Goal: Answer question/provide support

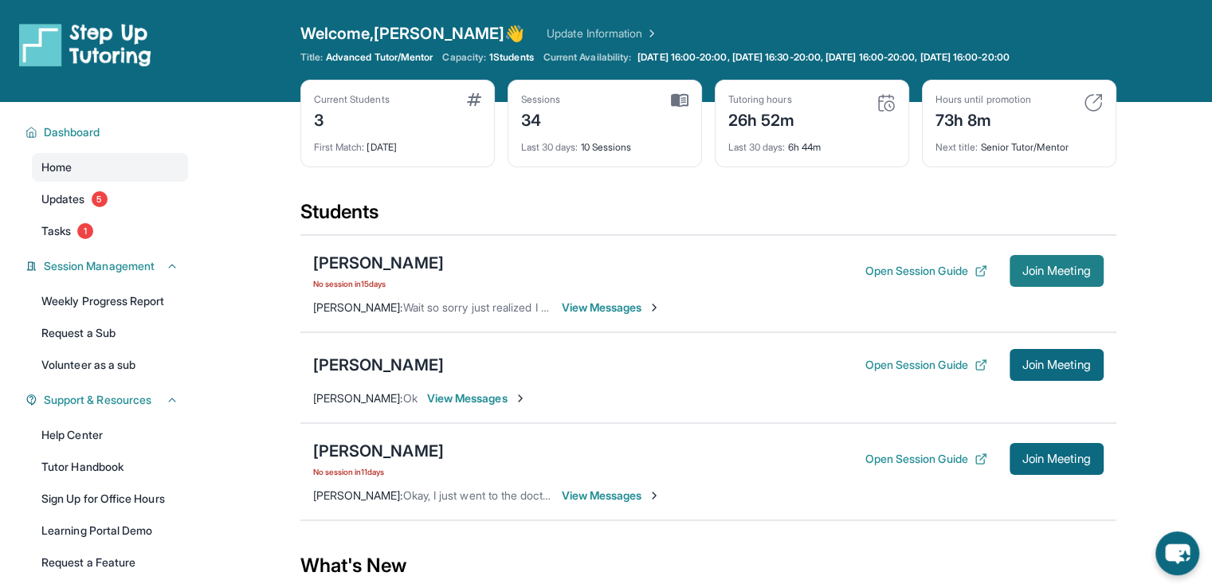
click at [1025, 274] on span "Join Meeting" at bounding box center [1057, 271] width 69 height 10
click at [1186, 548] on icon "chat-button" at bounding box center [1177, 555] width 26 height 22
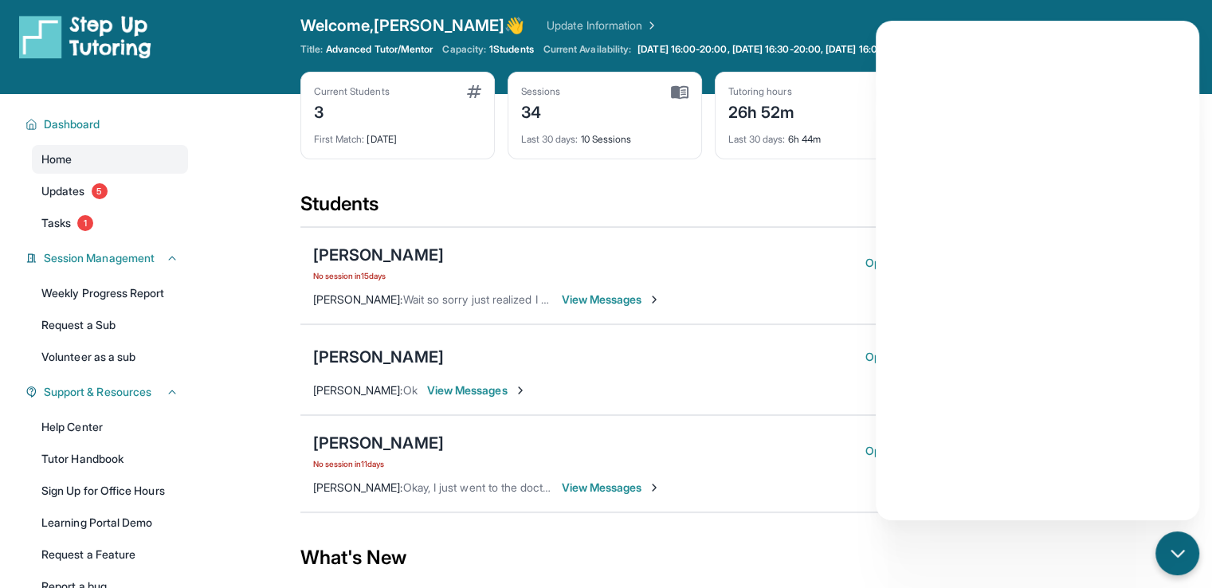
scroll to position [3, 0]
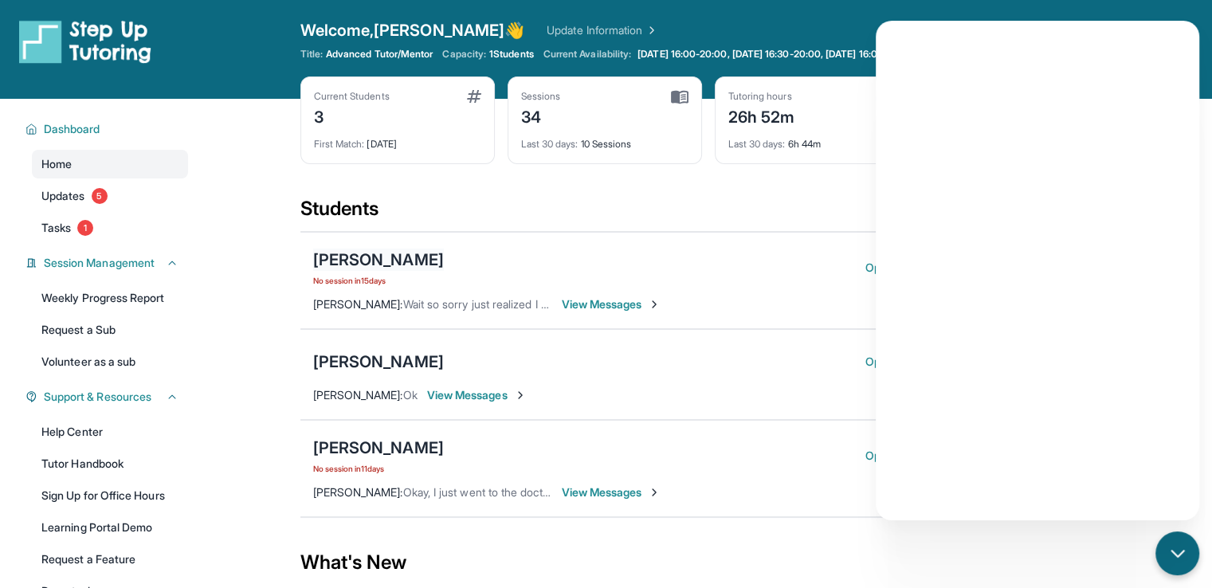
click at [387, 265] on div "[PERSON_NAME]" at bounding box center [378, 260] width 131 height 22
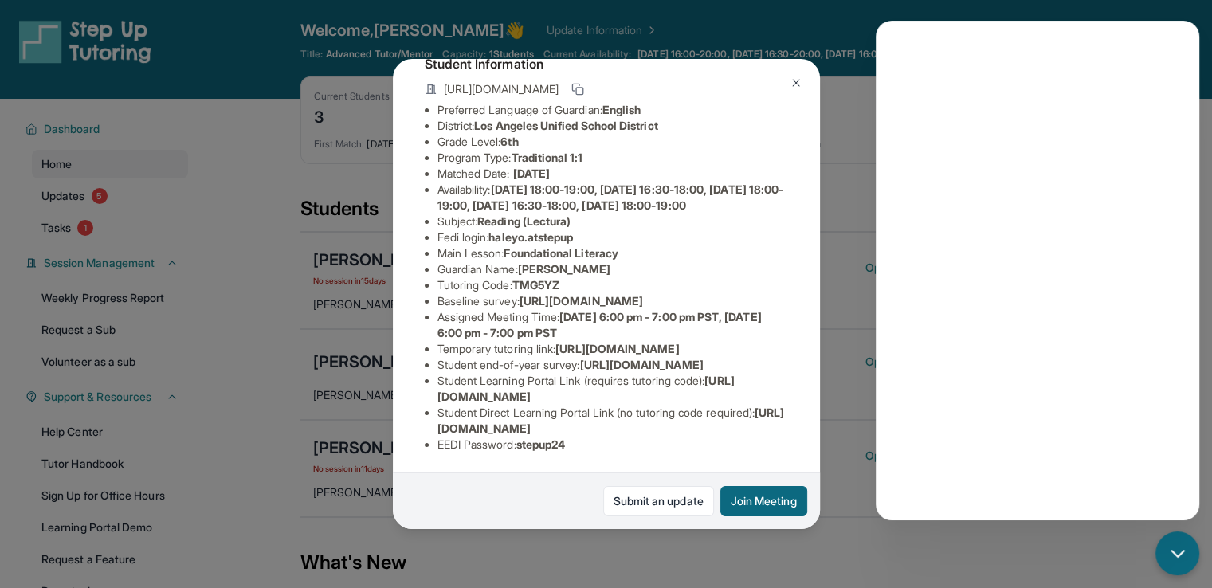
scroll to position [280, 0]
click at [792, 82] on img at bounding box center [796, 83] width 13 height 13
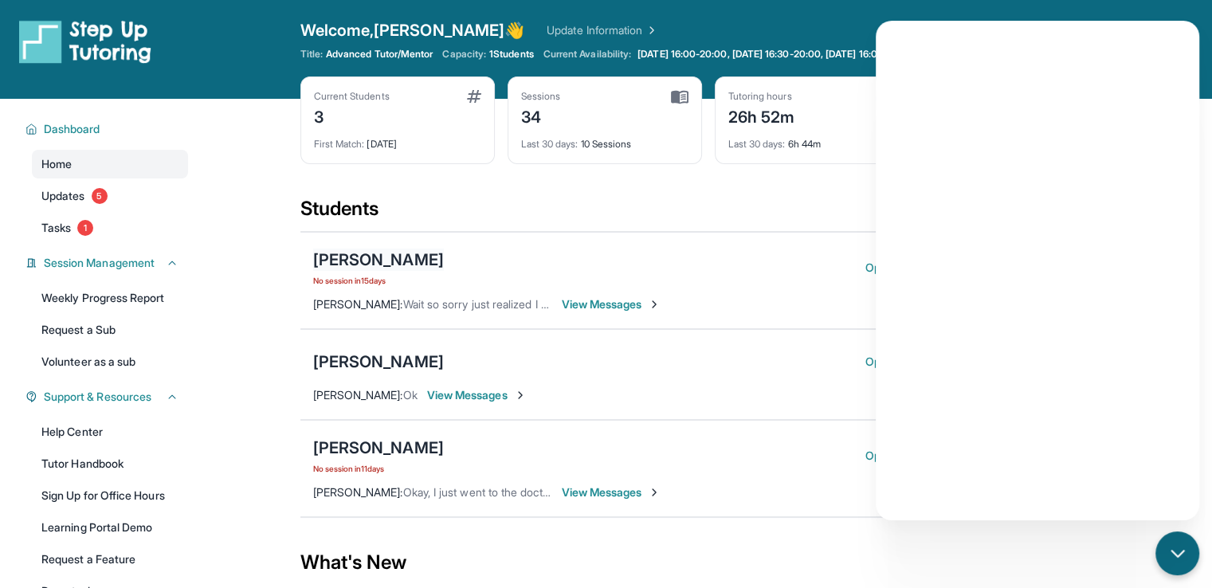
click at [354, 256] on div "[PERSON_NAME]" at bounding box center [378, 260] width 131 height 22
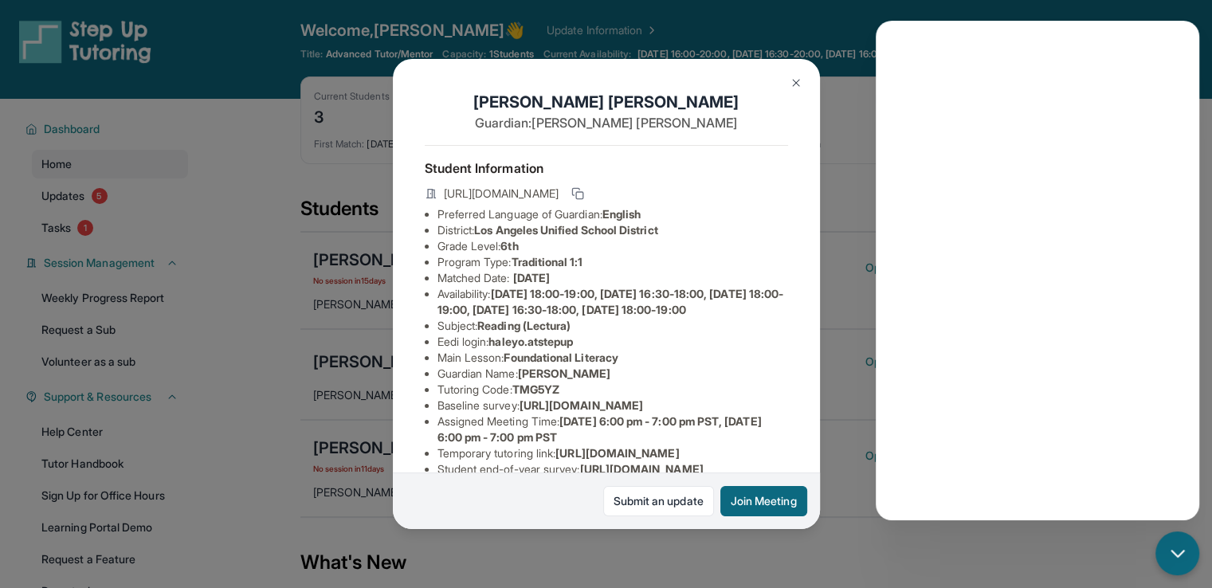
click at [572, 237] on span "Los Angeles Unified School District" at bounding box center [565, 230] width 183 height 14
click at [586, 318] on li "Availability: [DATE] 18:00-19:00, [DATE] 16:30-18:00, [DATE] 18:00-19:00, [DATE…" at bounding box center [613, 302] width 351 height 32
click at [547, 332] on span "Reading (Lectura)" at bounding box center [523, 326] width 93 height 14
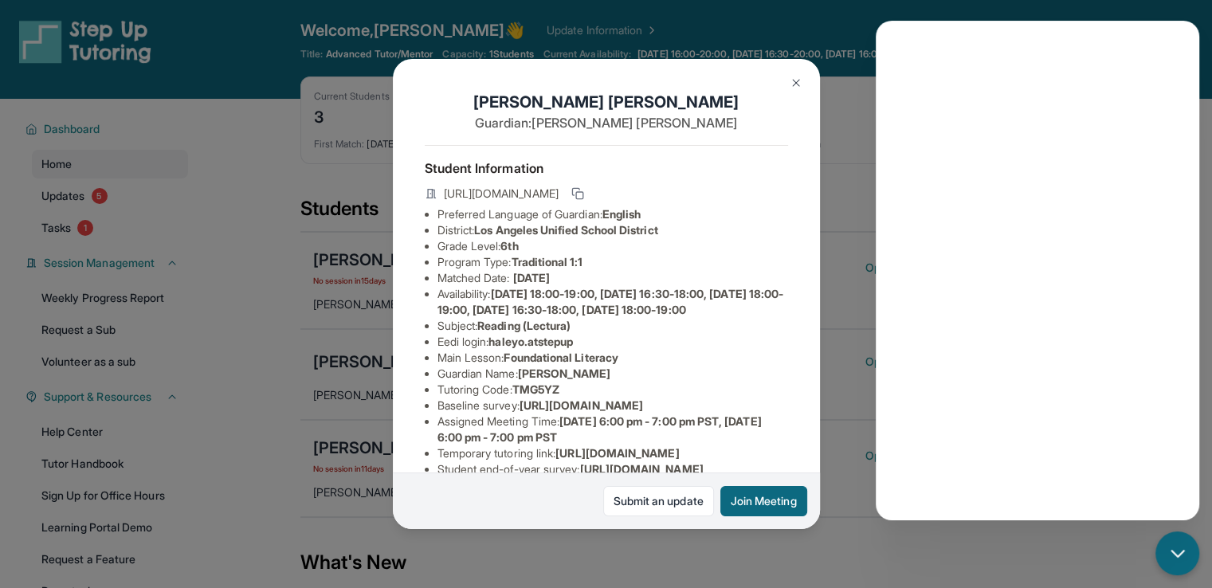
drag, startPoint x: 800, startPoint y: 296, endPoint x: 801, endPoint y: 313, distance: 17.6
click at [801, 313] on div "[PERSON_NAME] Guardian: [PERSON_NAME] Student Information [URL][DOMAIN_NAME] Pr…" at bounding box center [606, 294] width 427 height 470
click at [833, 294] on div "[PERSON_NAME] Guardian: [PERSON_NAME] Student Information [URL][DOMAIN_NAME] Pr…" at bounding box center [606, 294] width 1212 height 588
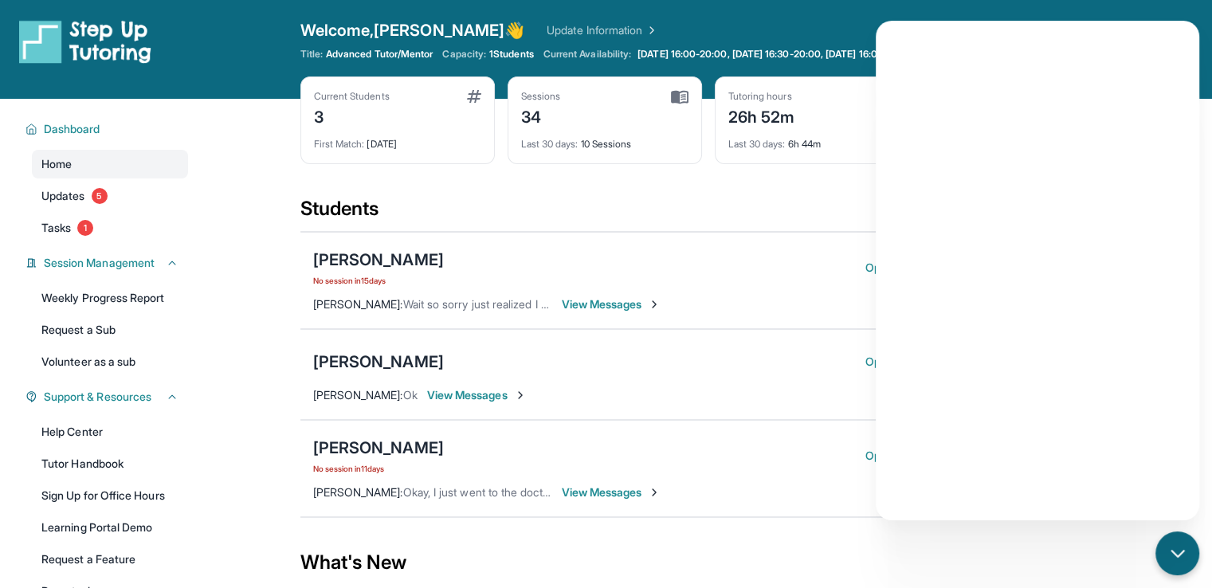
click at [401, 270] on div "[PERSON_NAME] No session [DATE]" at bounding box center [378, 268] width 131 height 38
click at [383, 256] on div "[PERSON_NAME]" at bounding box center [378, 260] width 131 height 22
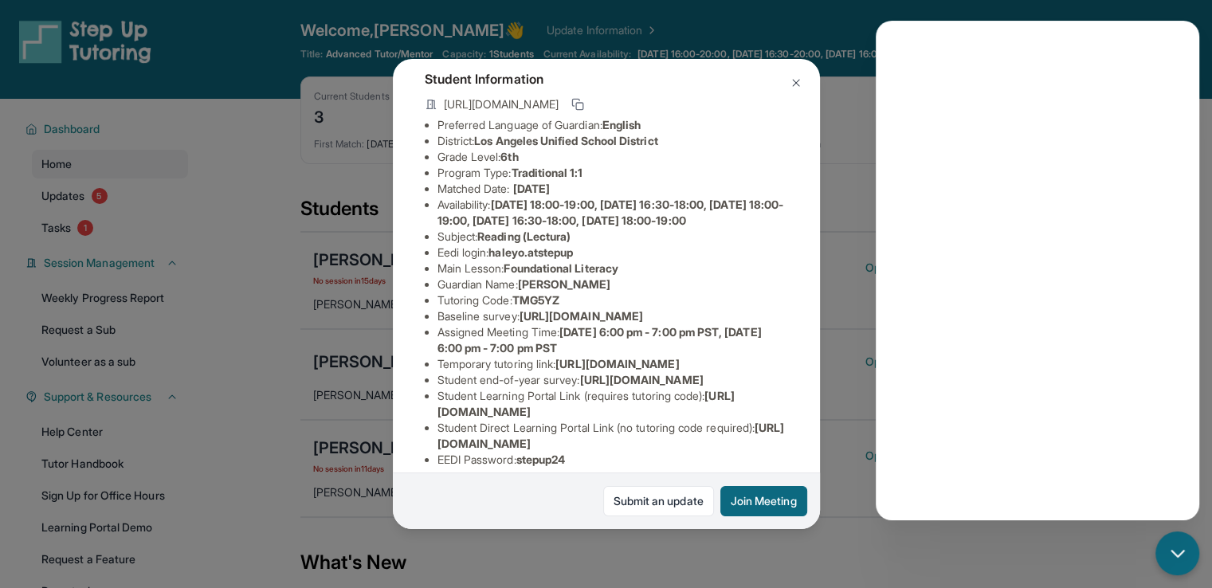
scroll to position [96, 0]
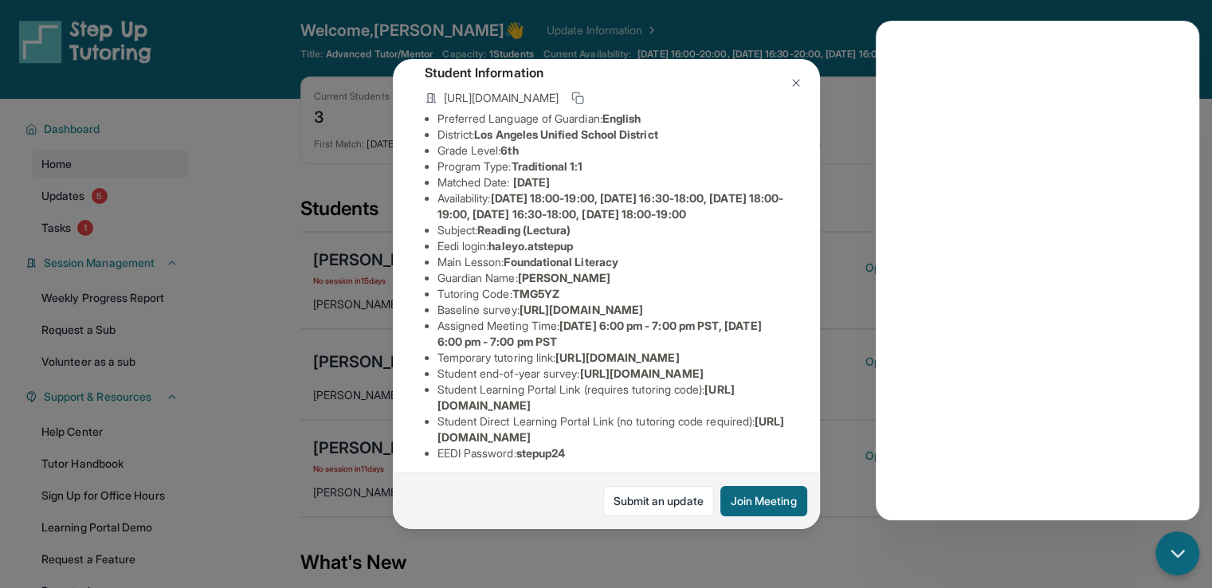
click at [559, 253] on span "haleyo.atstepup" at bounding box center [531, 246] width 84 height 14
click at [490, 254] on li "Eedi login : [PERSON_NAME].atstepup" at bounding box center [613, 246] width 351 height 16
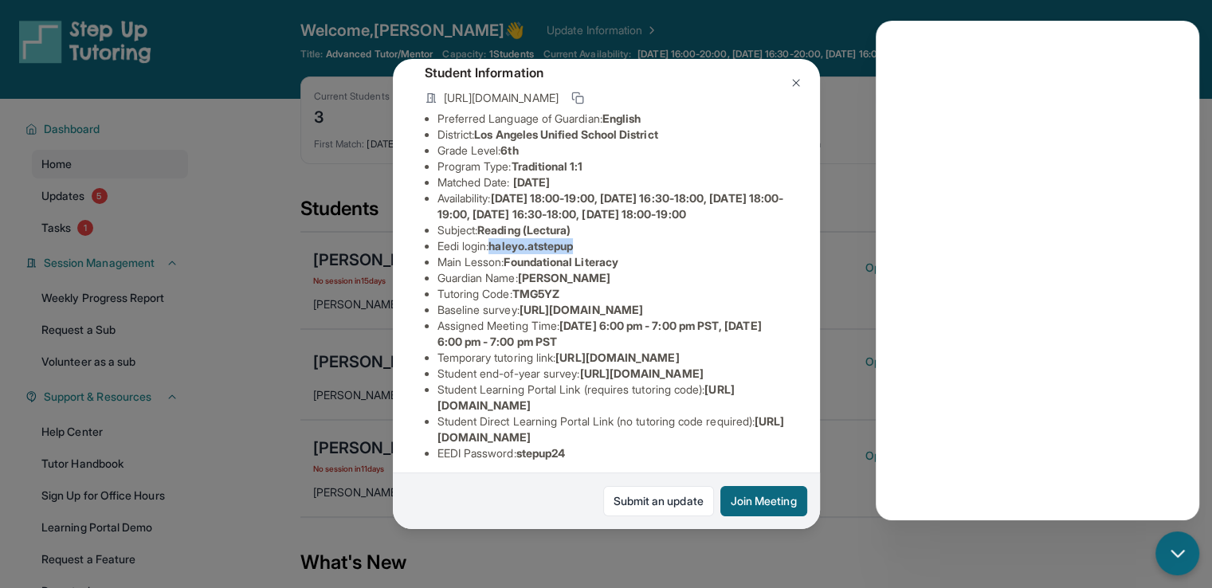
drag, startPoint x: 491, startPoint y: 273, endPoint x: 597, endPoint y: 276, distance: 106.0
click at [597, 254] on li "Eedi login : [PERSON_NAME].atstepup" at bounding box center [613, 246] width 351 height 16
copy li "haleyo.atstepup"
click at [810, 84] on button at bounding box center [796, 83] width 32 height 32
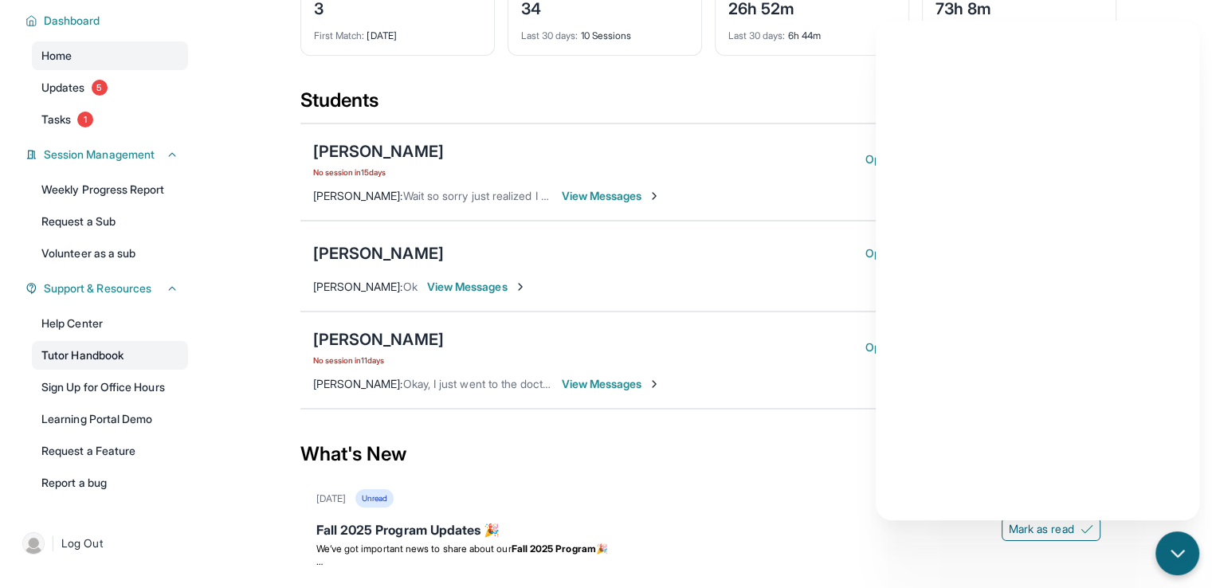
scroll to position [0, 0]
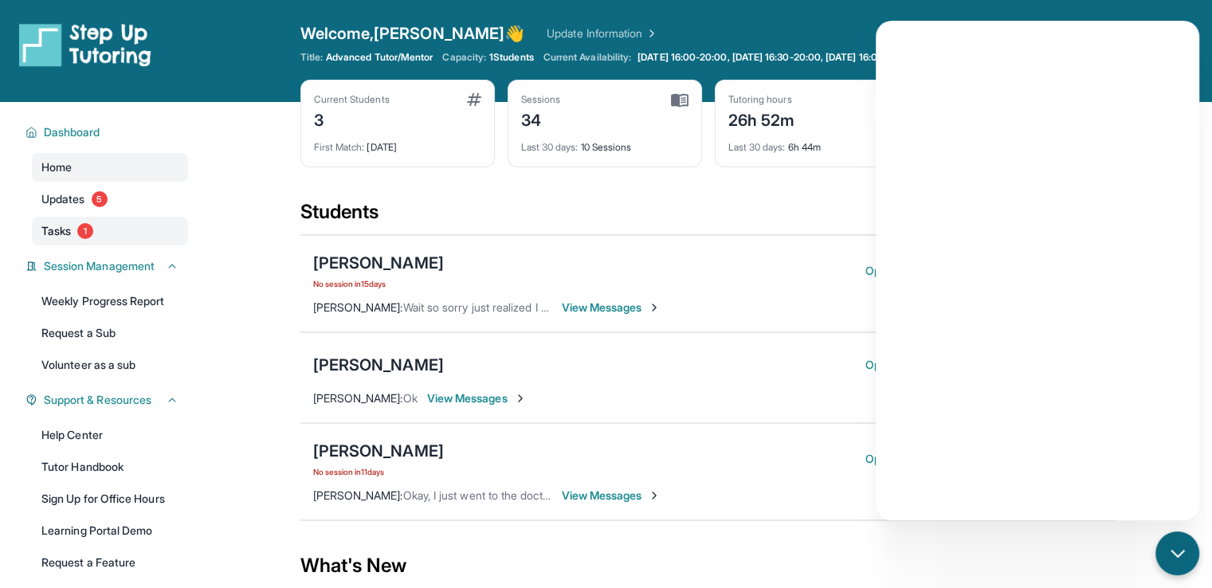
click at [108, 224] on link "Tasks 1" at bounding box center [110, 231] width 156 height 29
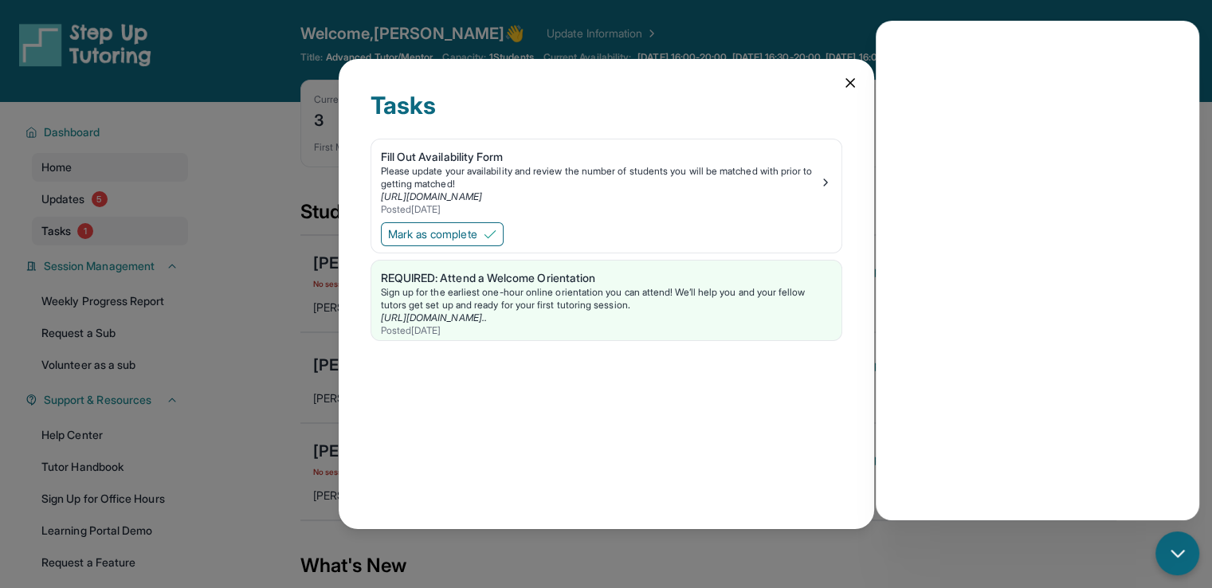
click at [108, 224] on div "Tasks Fill Out Availability Form Please update your availability and review the…" at bounding box center [606, 294] width 1212 height 588
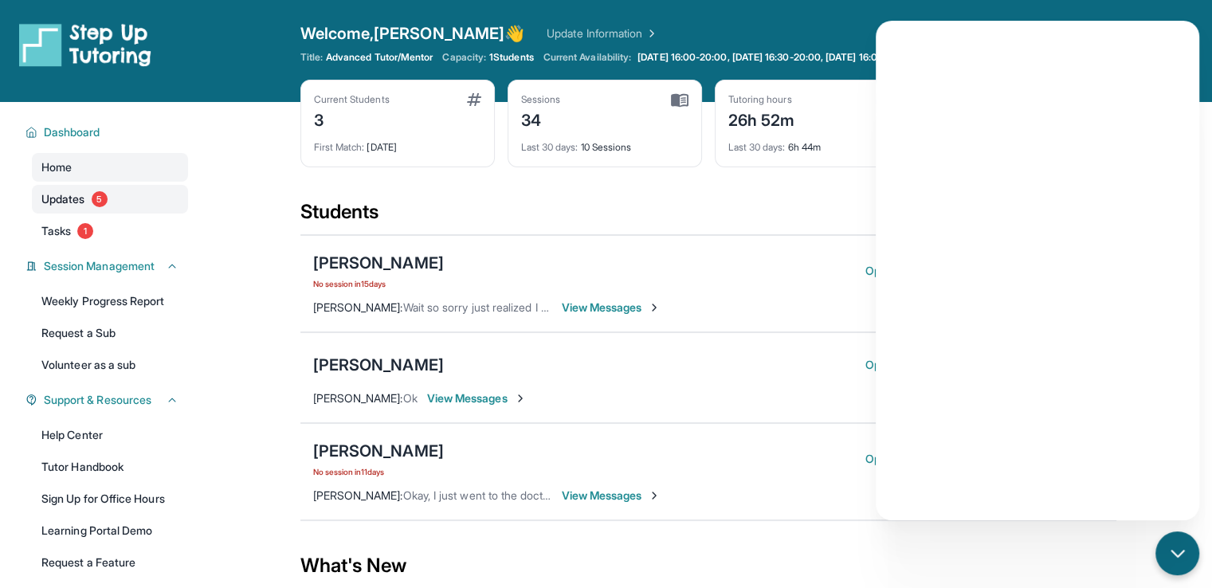
click at [93, 203] on span "5" at bounding box center [100, 199] width 16 height 16
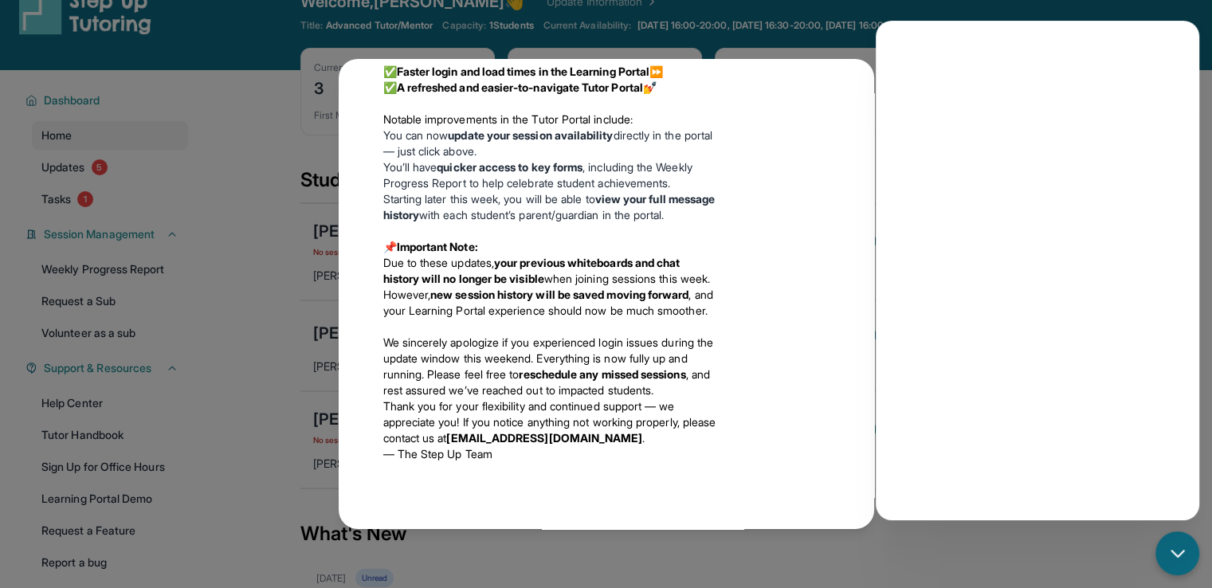
scroll to position [1716, 0]
click at [524, 19] on div "Updates [DATE] Fall 2025 Program Updates 🎉 We’ve got important news to share ab…" at bounding box center [606, 294] width 1212 height 588
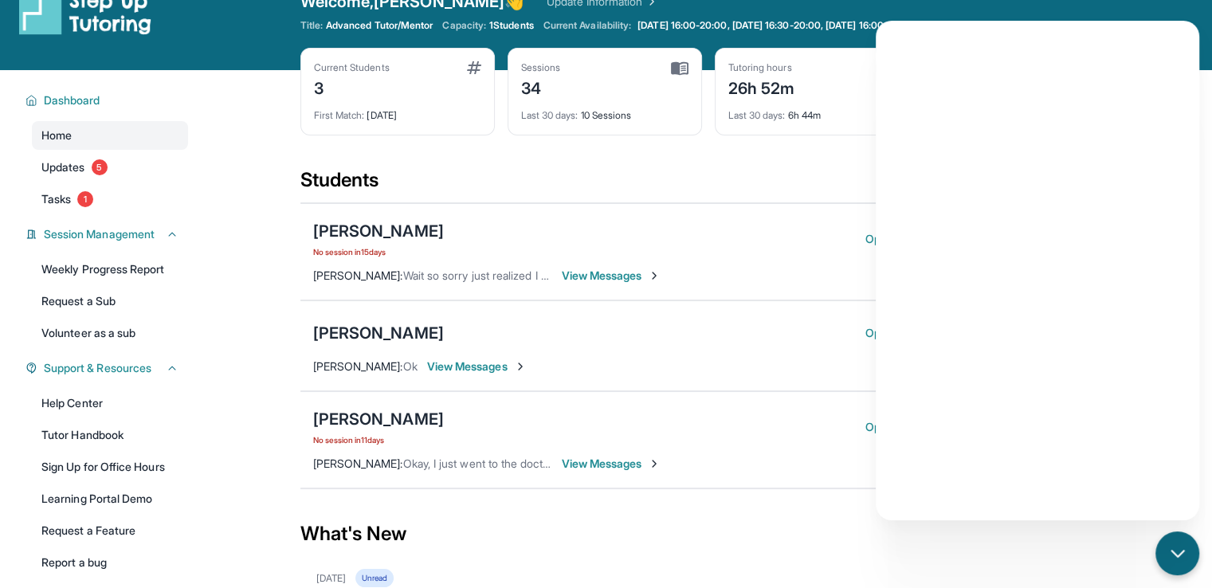
click at [793, 236] on div "[PERSON_NAME] No session [DATE] Open Session Guide Join Meeting" at bounding box center [708, 239] width 791 height 38
click at [658, 245] on div "[PERSON_NAME] No session [DATE] Open Session Guide Join Meeting" at bounding box center [708, 239] width 791 height 38
click at [865, 238] on button "Open Session Guide" at bounding box center [926, 239] width 122 height 16
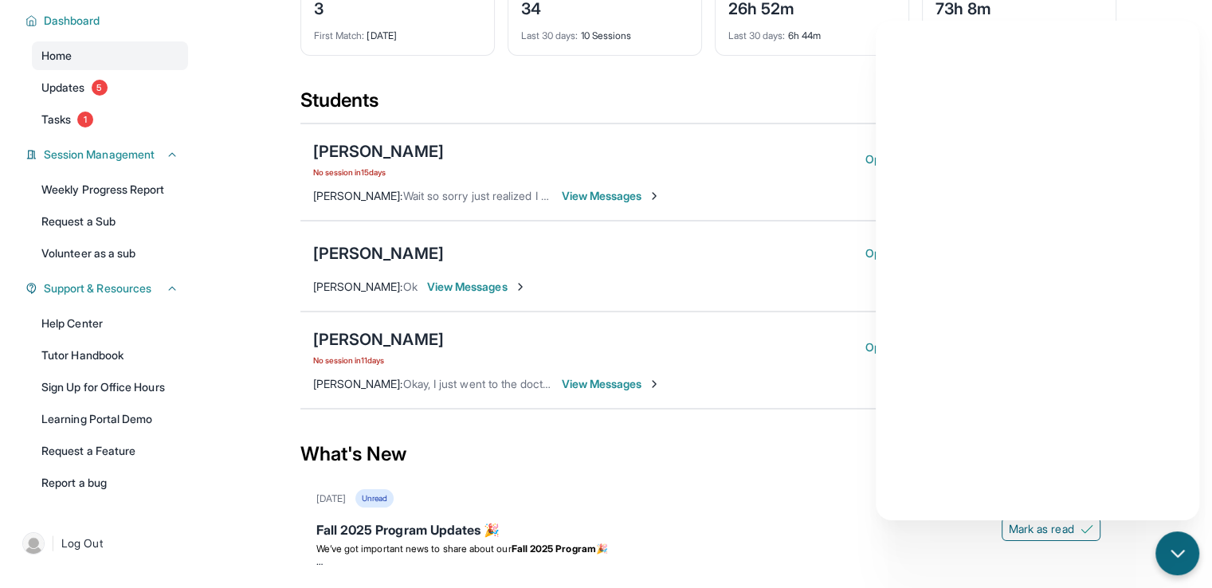
scroll to position [115, 0]
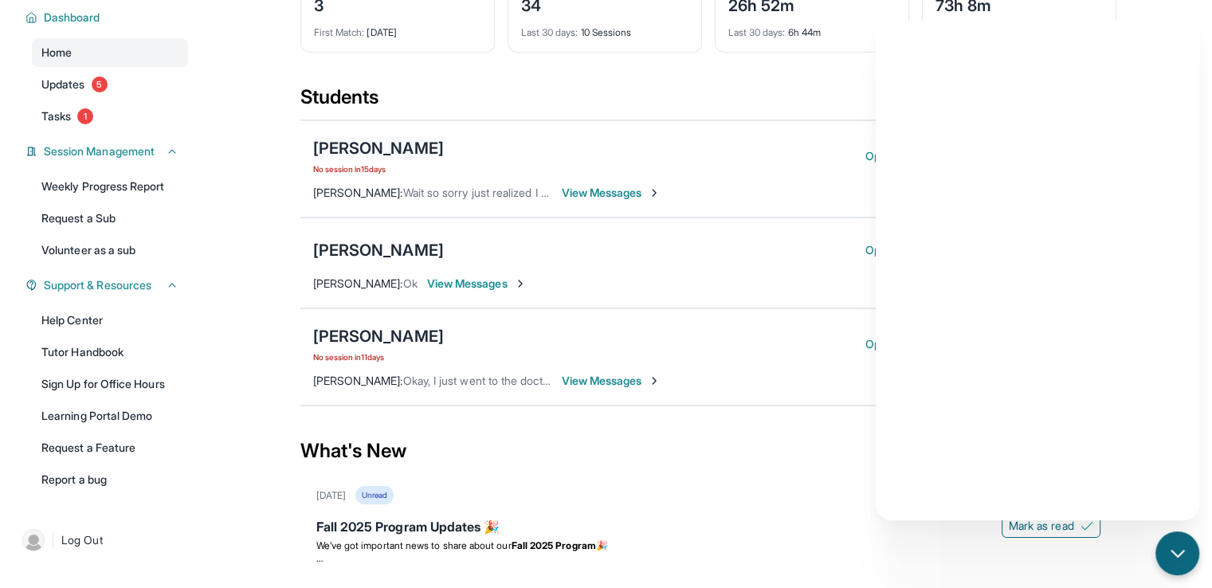
click at [444, 150] on div "[PERSON_NAME]" at bounding box center [378, 148] width 131 height 22
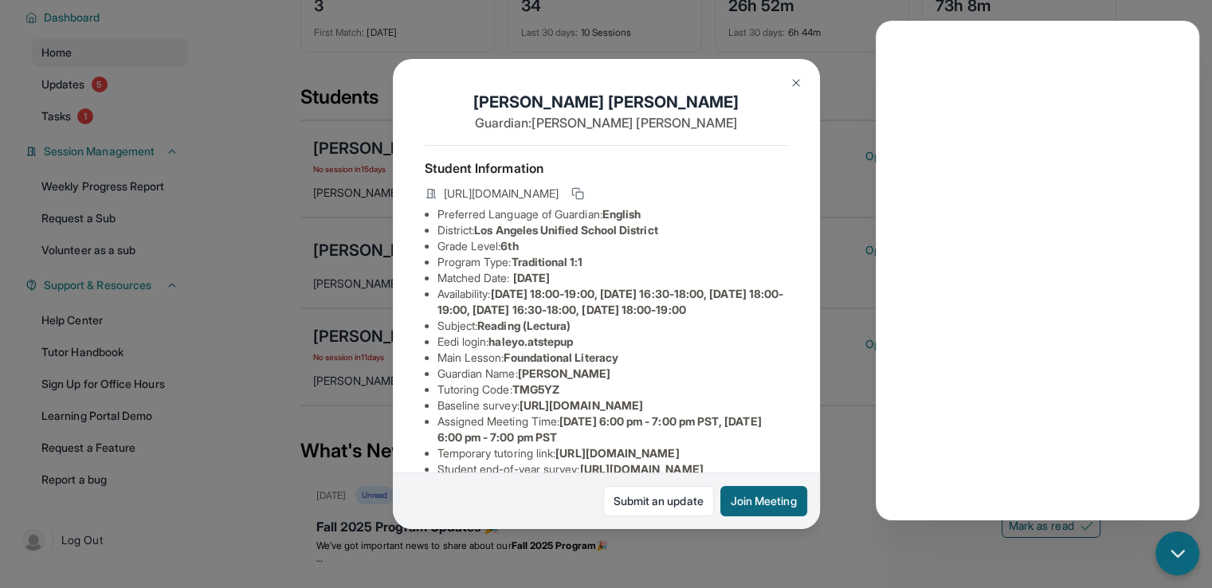
click at [536, 269] on span "Traditional 1:1" at bounding box center [547, 262] width 72 height 14
click at [548, 285] on span "[DATE]" at bounding box center [531, 278] width 37 height 14
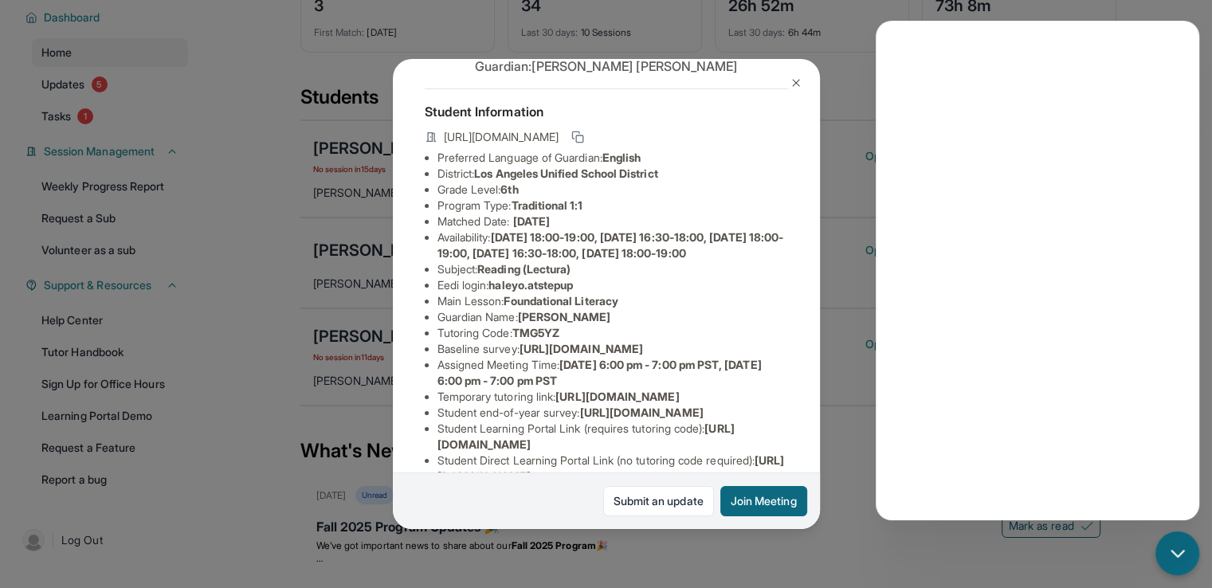
scroll to position [55, 0]
click at [796, 88] on img at bounding box center [796, 83] width 13 height 13
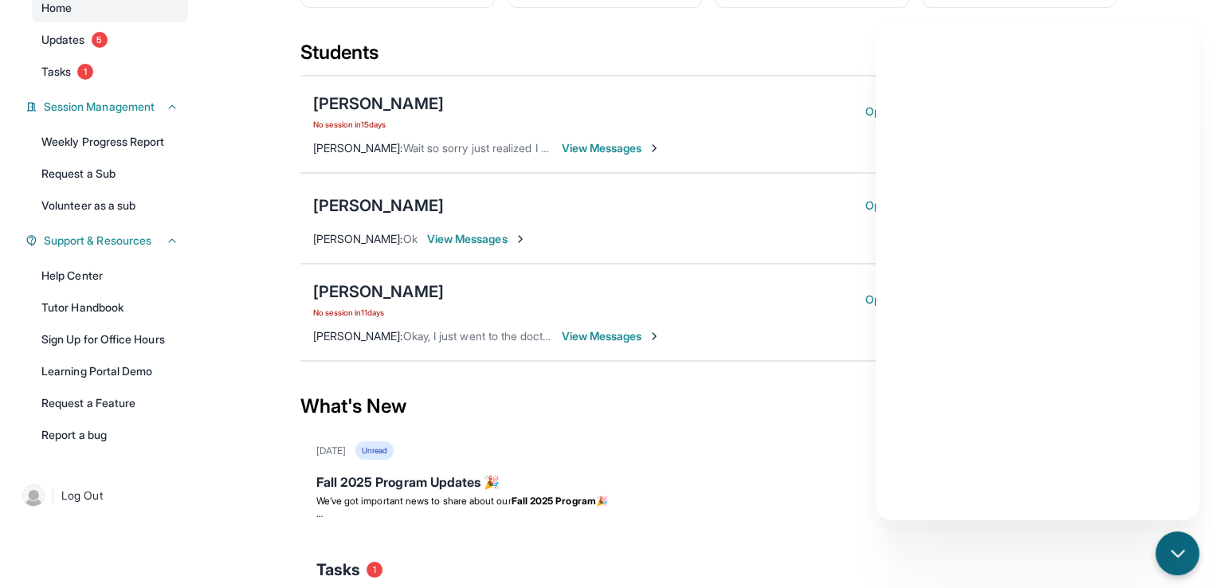
scroll to position [179, 0]
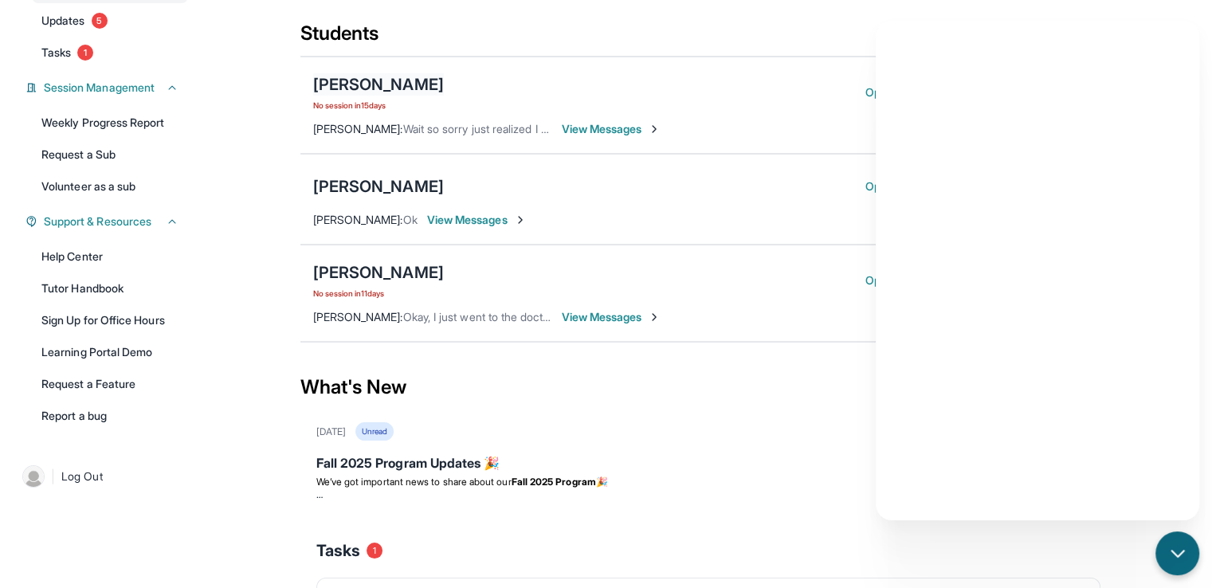
click at [355, 80] on div "[PERSON_NAME]" at bounding box center [378, 84] width 131 height 22
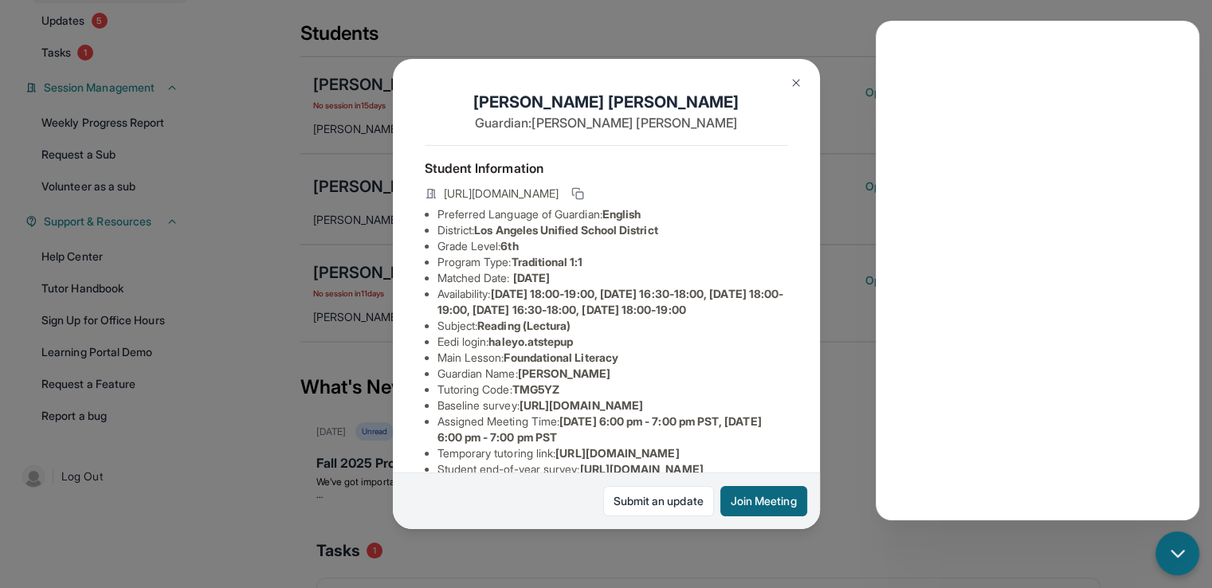
click at [493, 237] on span "Los Angeles Unified School District" at bounding box center [565, 230] width 183 height 14
click at [516, 332] on span "Reading (Lectura)" at bounding box center [523, 326] width 93 height 14
click at [520, 382] on li "Guardian Name : [PERSON_NAME]" at bounding box center [613, 374] width 351 height 16
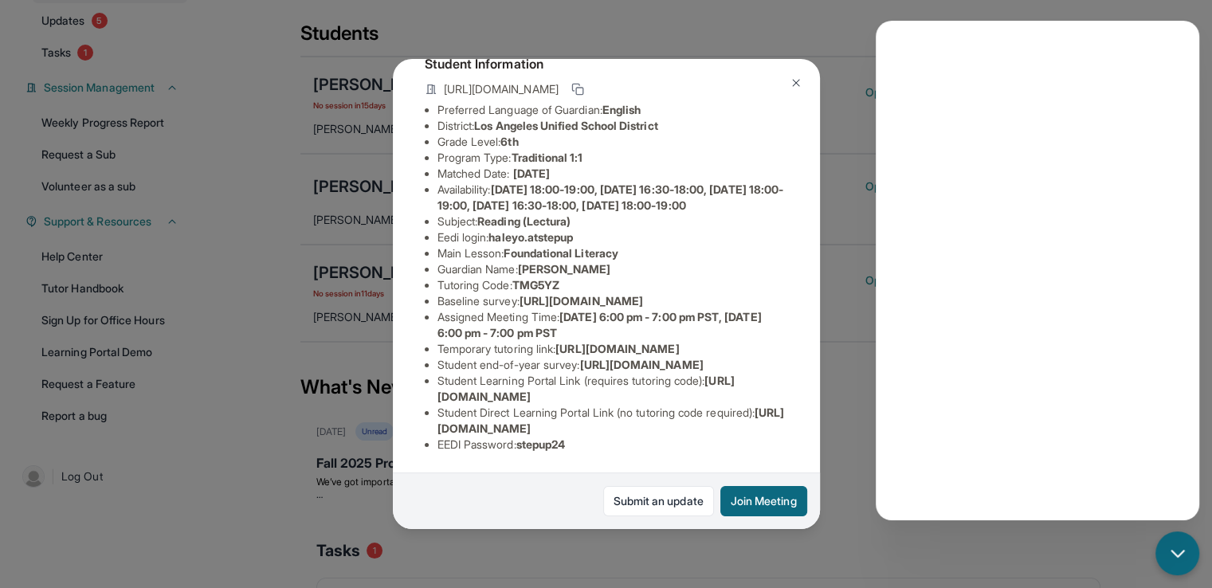
scroll to position [288, 0]
